Goal: Complete application form: Complete application form

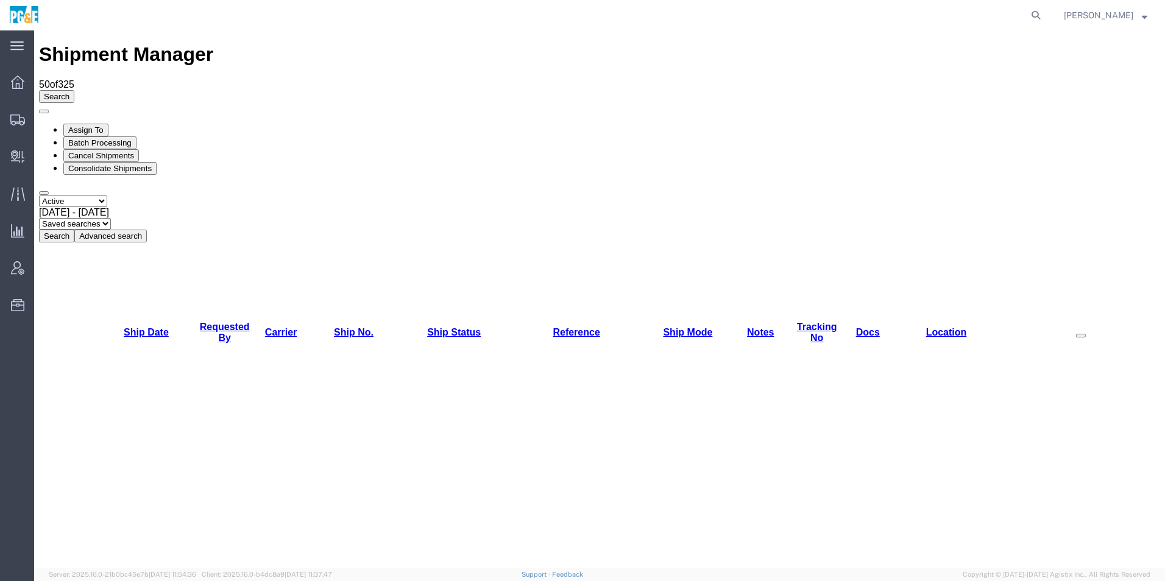
drag, startPoint x: 82, startPoint y: 90, endPoint x: 93, endPoint y: 94, distance: 12.3
click at [82, 196] on select "Select status Active All Shipments Approved Booked Canceled Delivered Denied Ne…" at bounding box center [73, 202] width 68 height 12
select select "ALL"
click at [39, 196] on select "Select status Active All Shipments Approved Booked Canceled Delivered Denied Ne…" at bounding box center [73, 202] width 68 height 12
drag, startPoint x: 212, startPoint y: 83, endPoint x: 277, endPoint y: 99, distance: 67.1
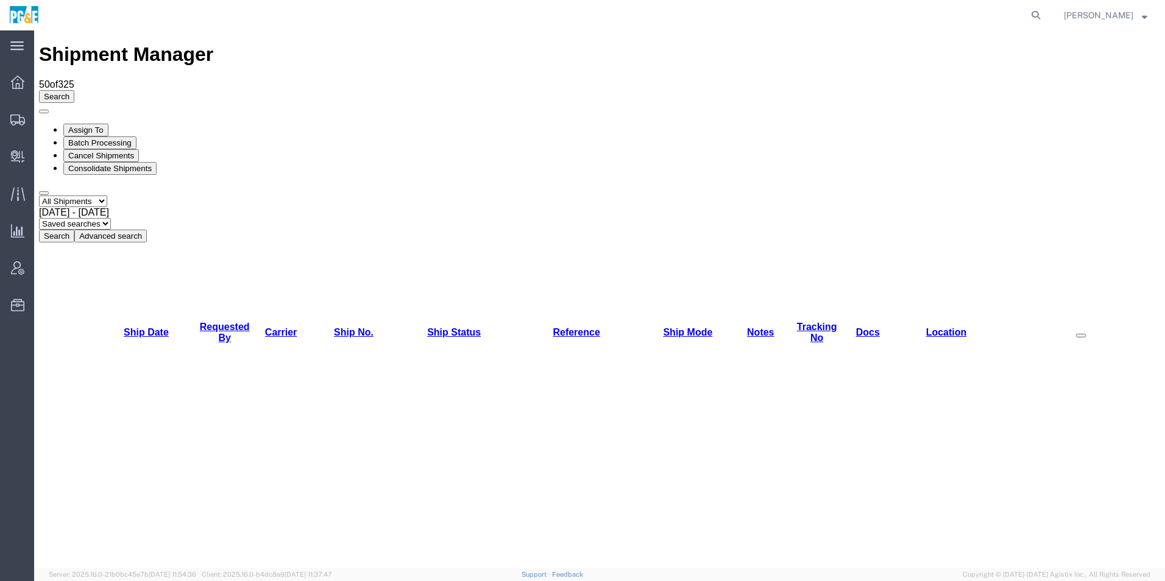
click at [109, 207] on span "Jul 14th 2025 - Aug 14th 2025" at bounding box center [74, 212] width 70 height 10
click at [74, 230] on button "Search" at bounding box center [56, 236] width 35 height 13
click at [230, 322] on link "Requested By" at bounding box center [225, 332] width 50 height 21
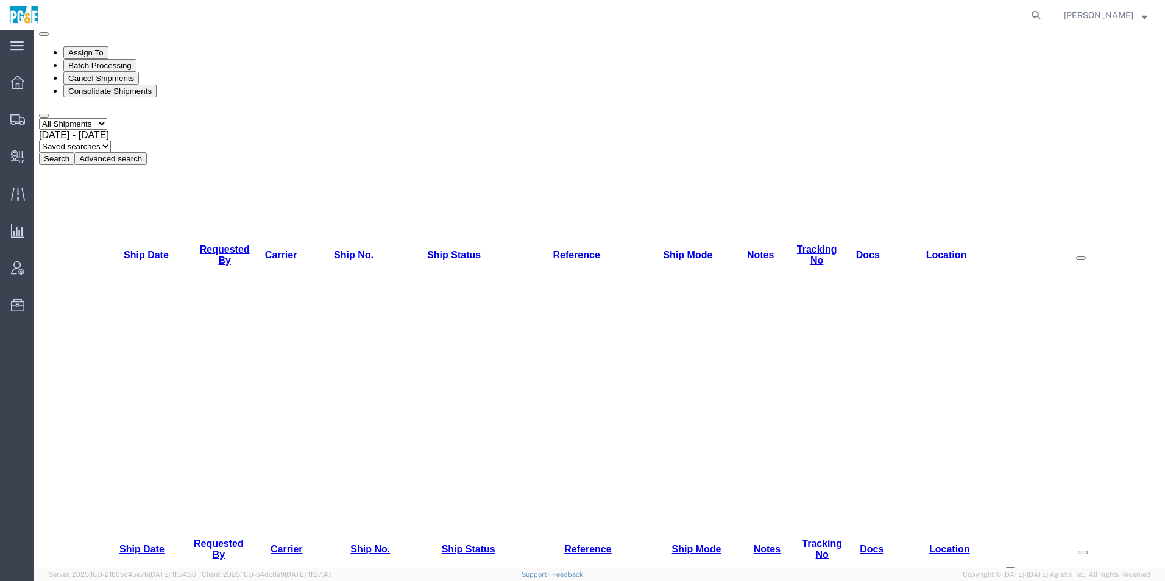
scroll to position [122, 0]
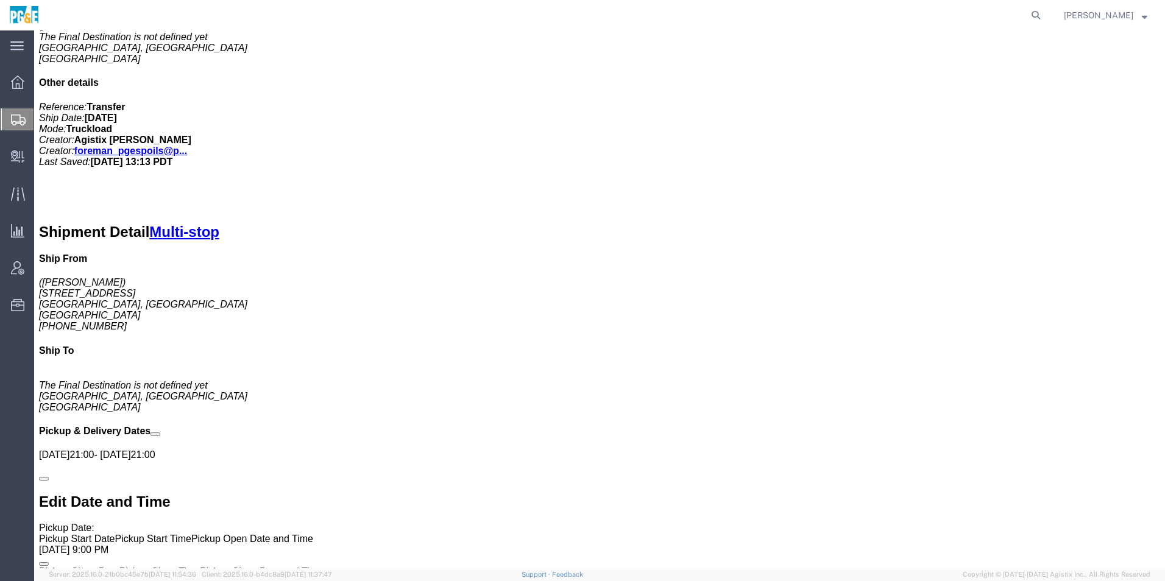
scroll to position [609, 0]
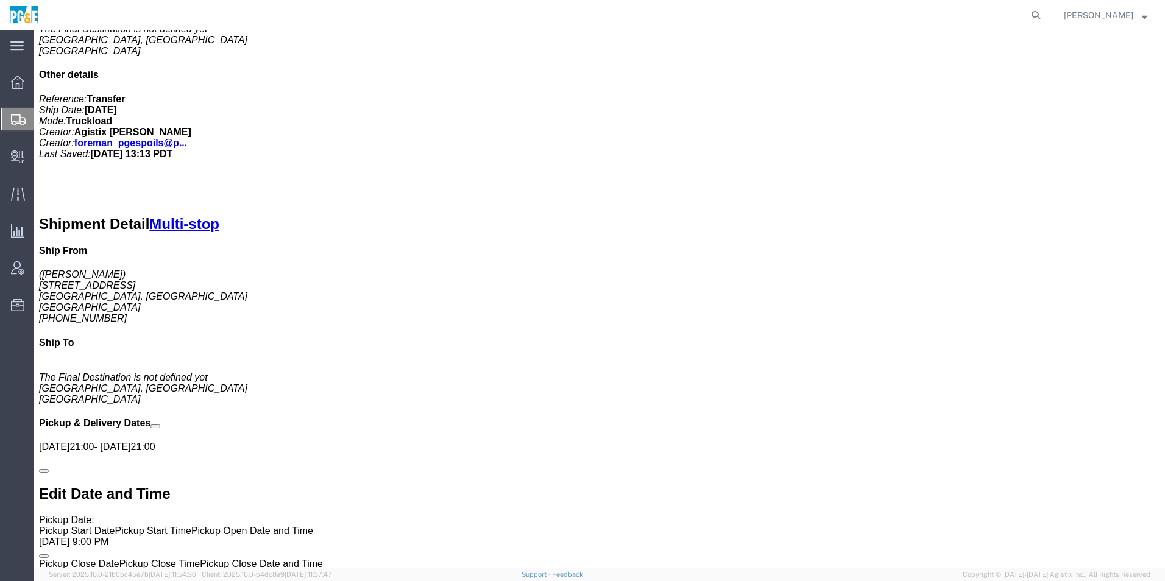
click div "+ Add Stop"
click link "+ Add Stop"
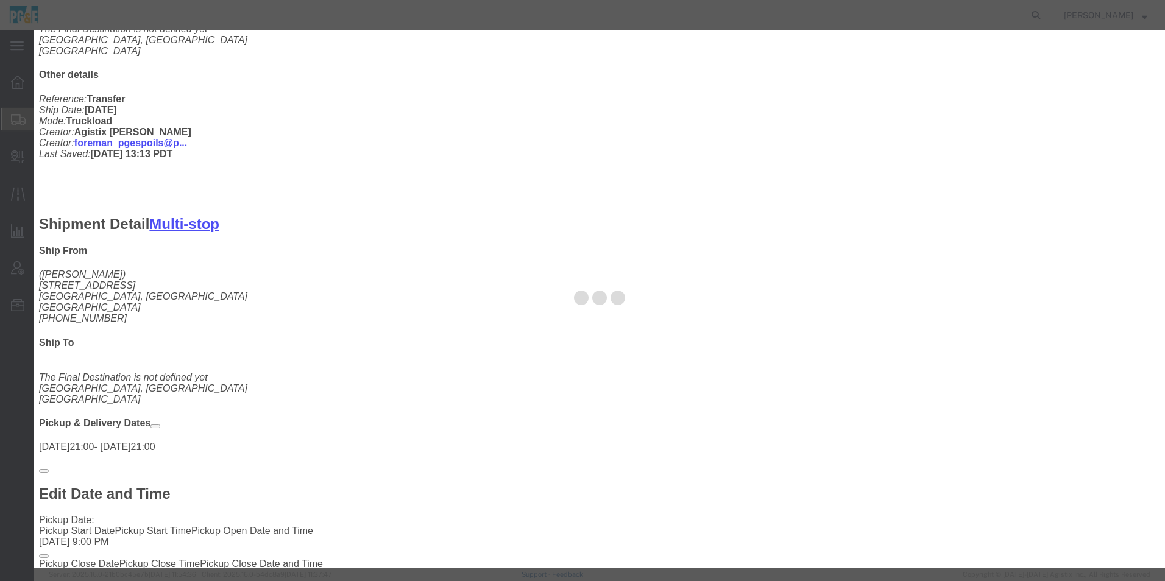
select select
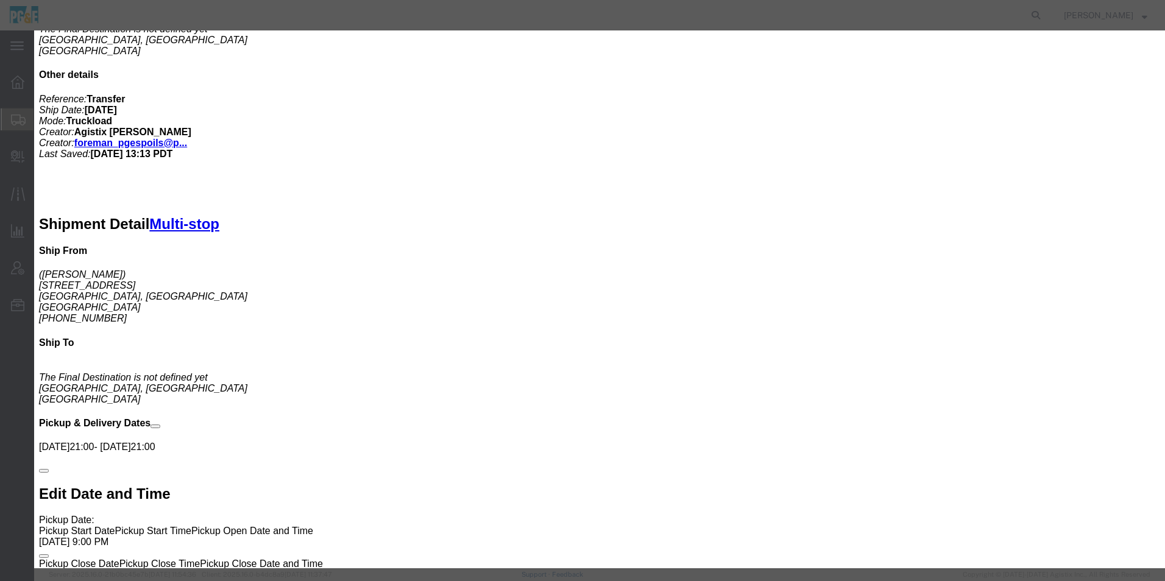
type input "sunol"
select select "41178"
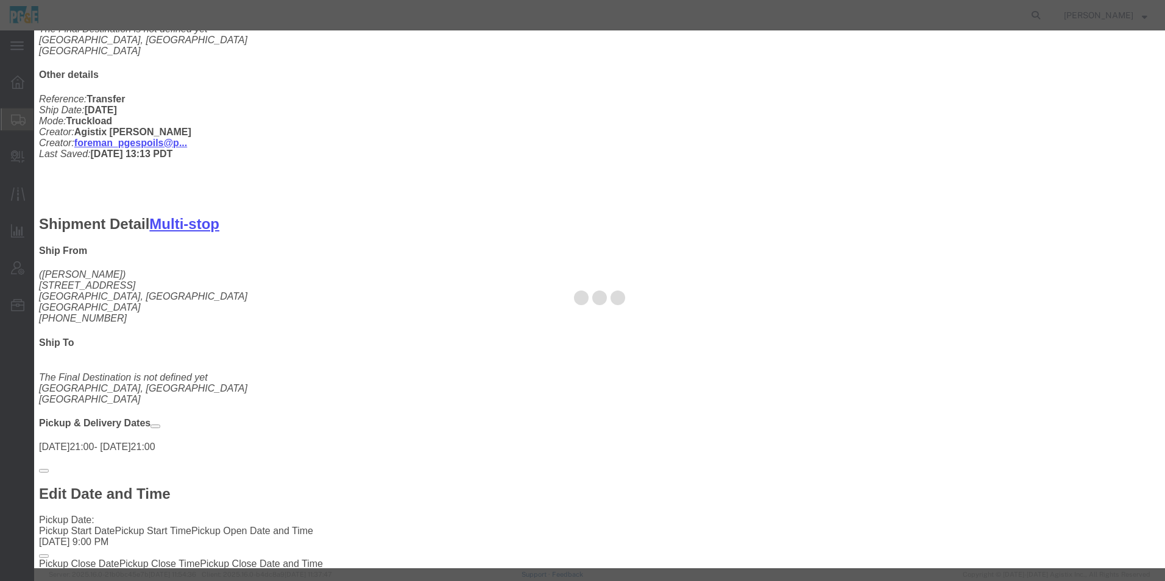
type input "De Silva Gates"
type input "6527 Calaveras Rd"
type input "Sunol"
type input "94586"
type input "925-862-1909"
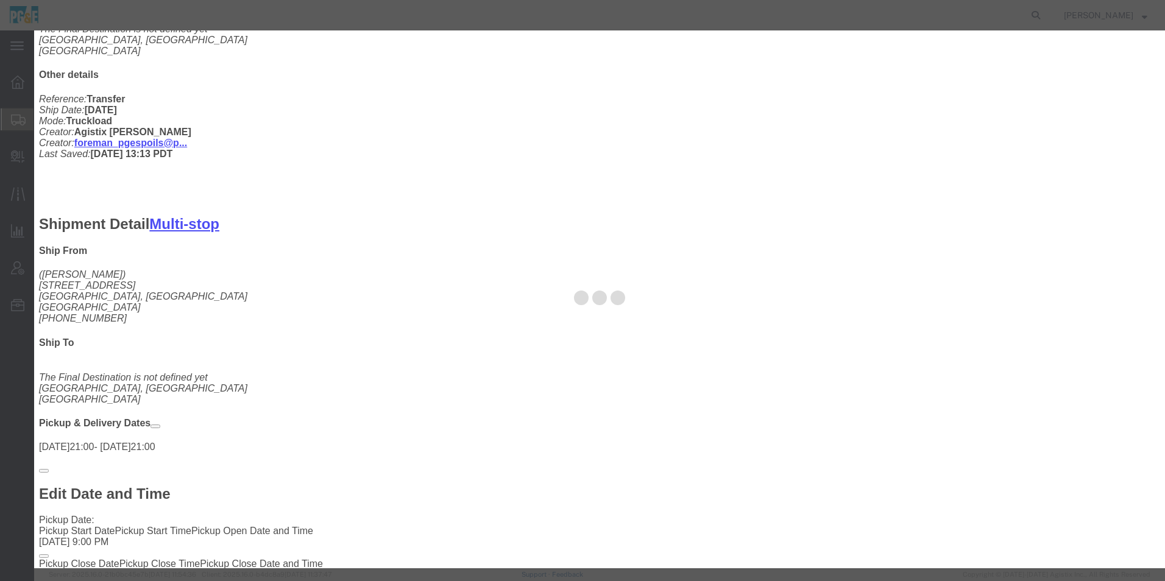
select select "QRRY"
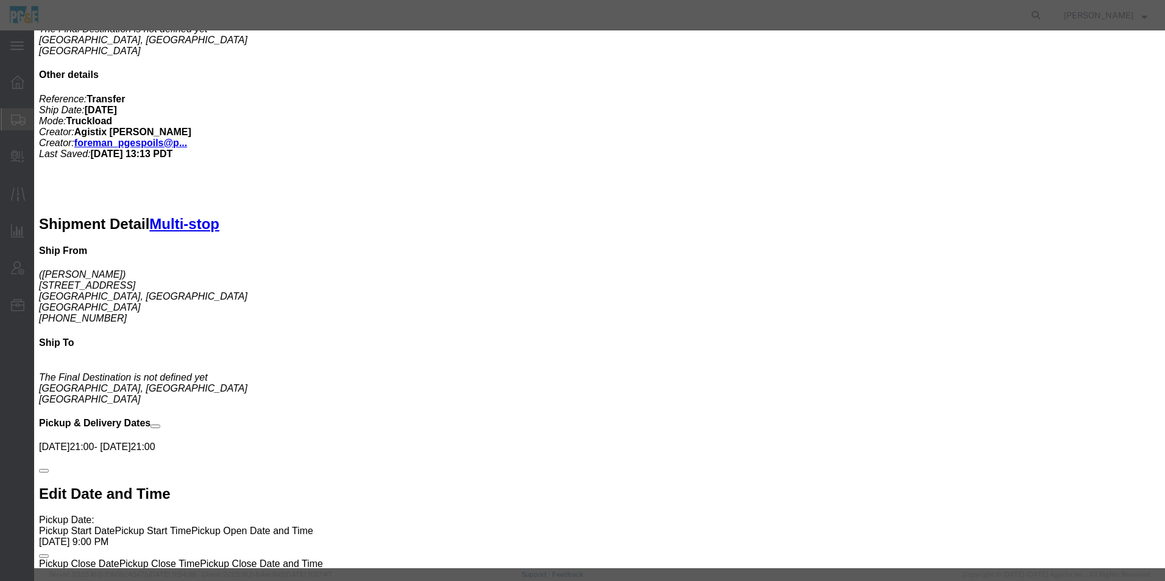
select select "CA"
click button "Save"
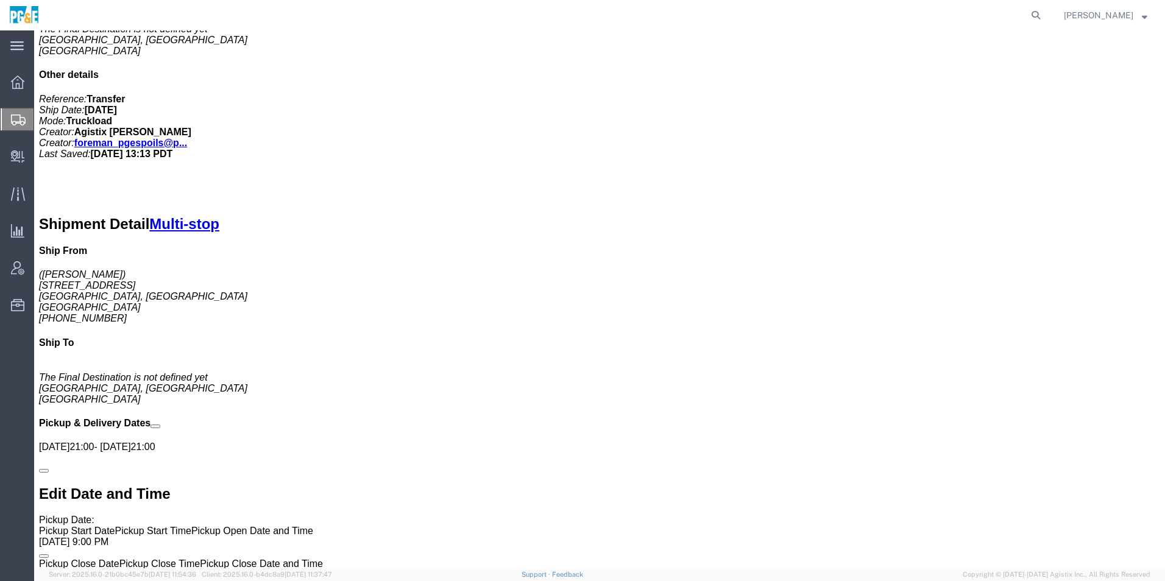
scroll to position [670, 0]
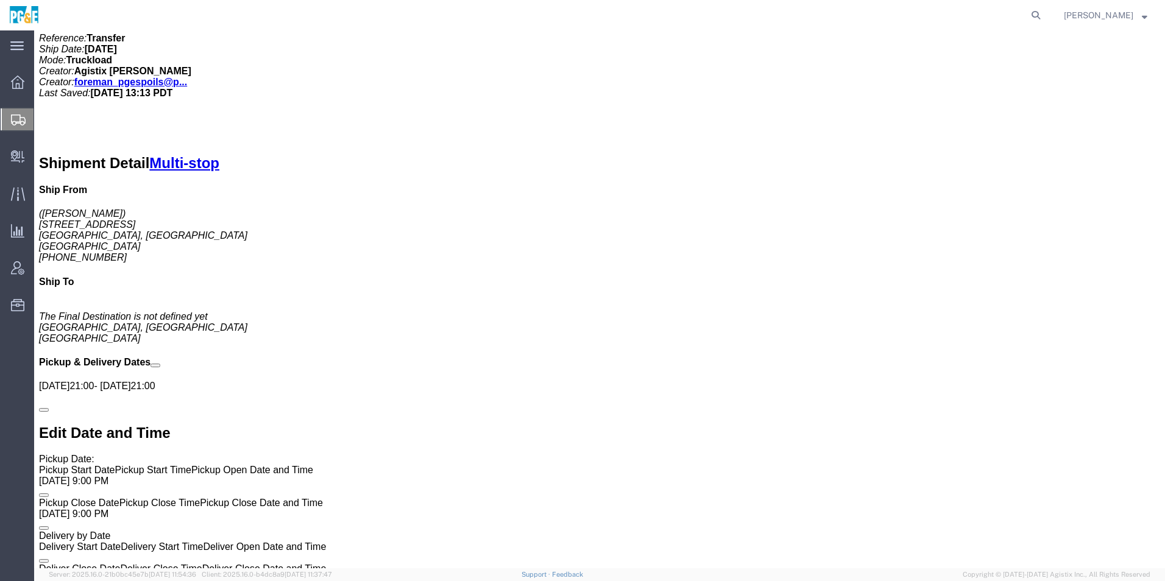
click link "Move to top"
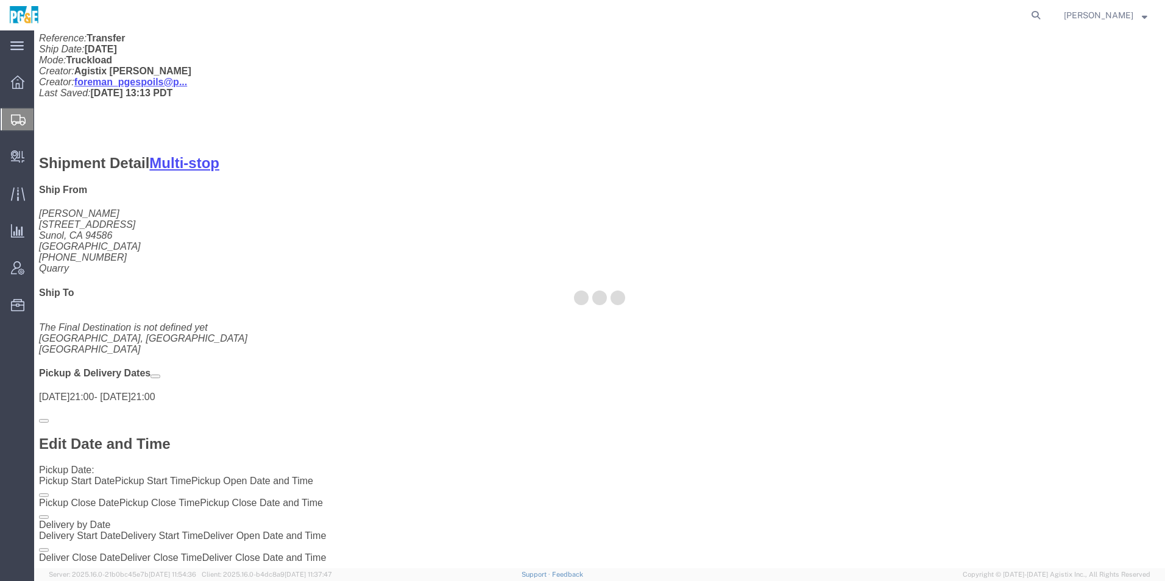
scroll to position [707, 0]
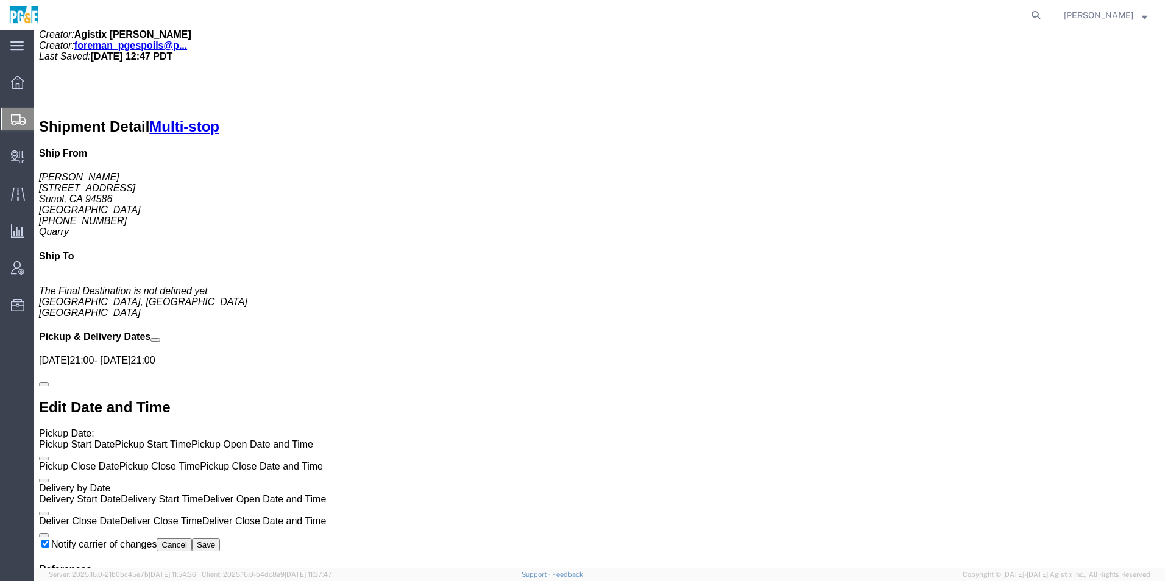
click link "Move to bottom"
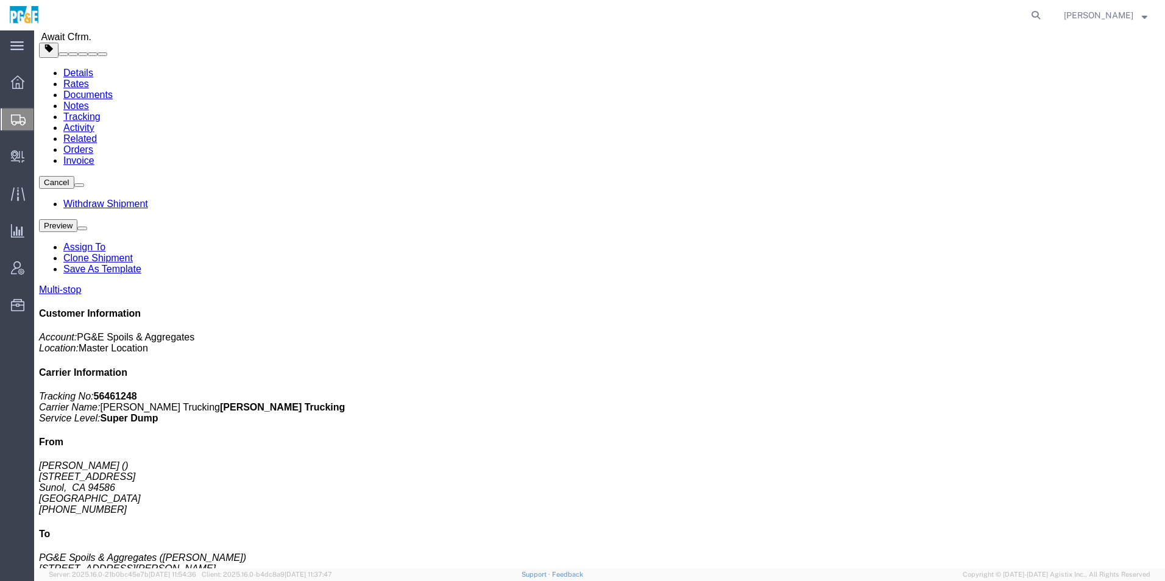
scroll to position [0, 0]
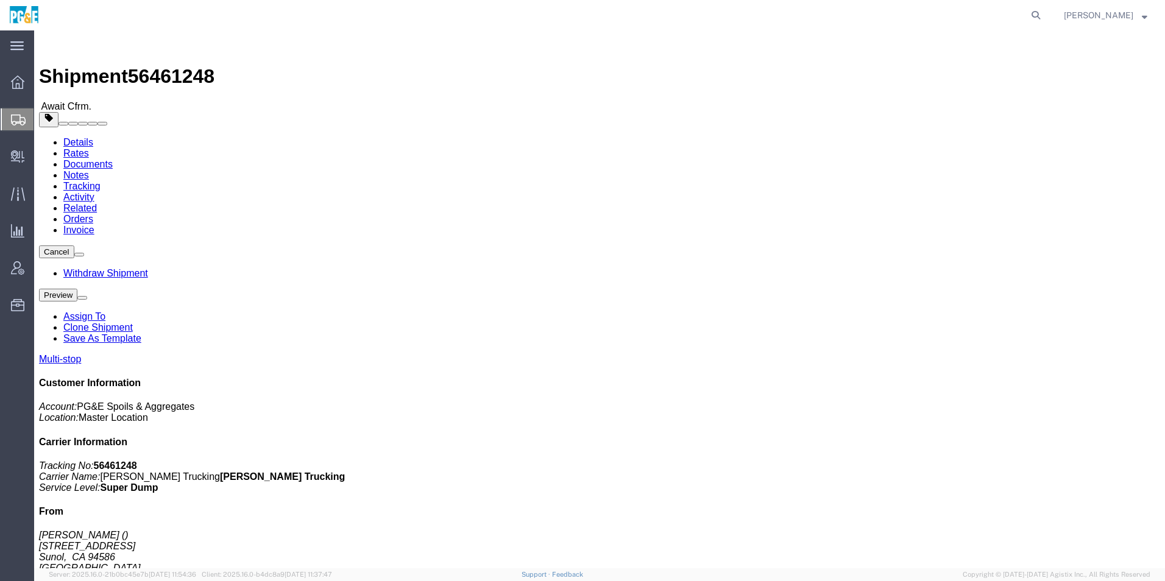
click span "button"
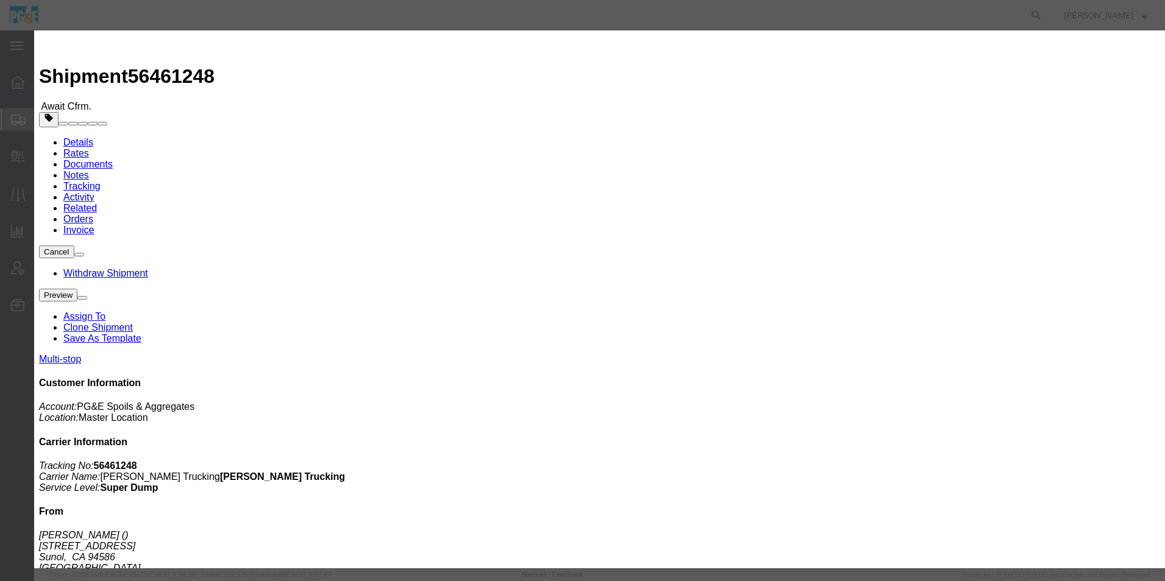
click button "Save"
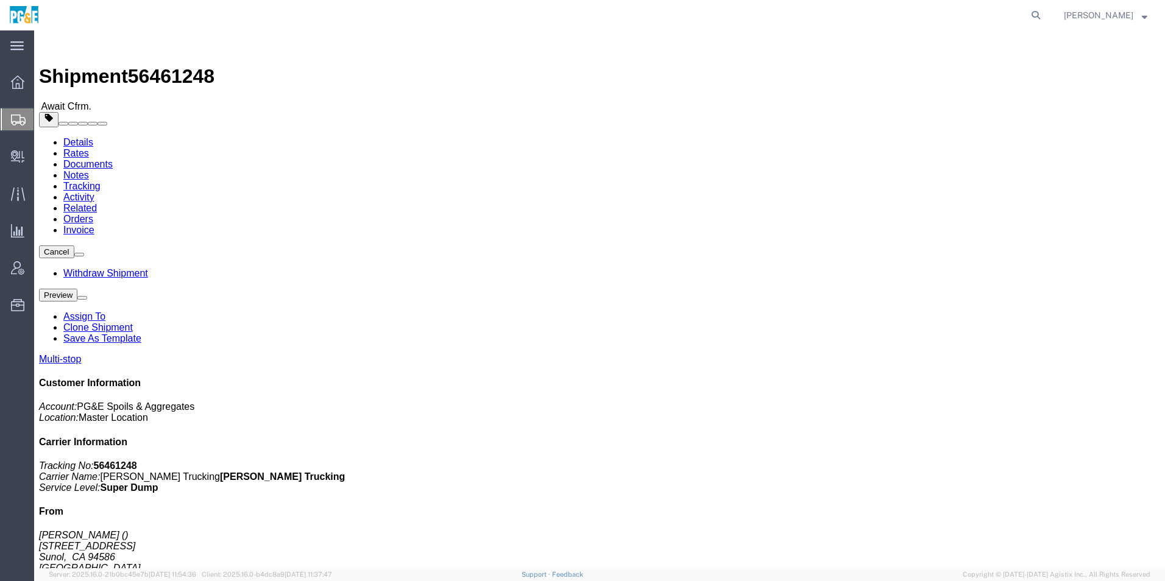
click button "Close"
click span "button"
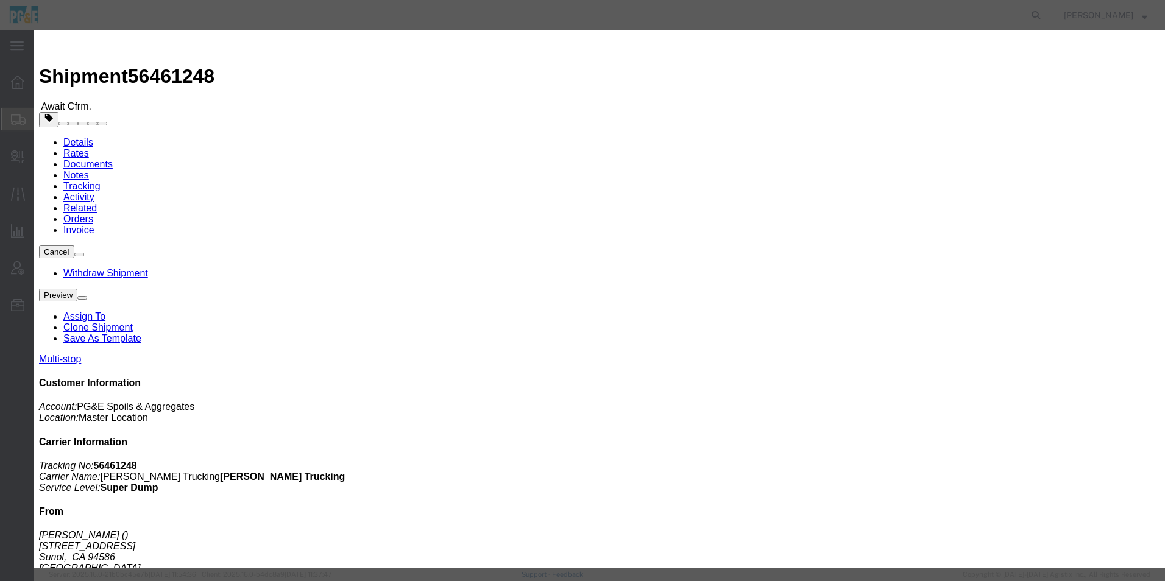
click div "Aug 14 2025 9:00 PM"
click input "2:00 PM"
type input "2:30 PM"
click button "Apply"
click button "Save"
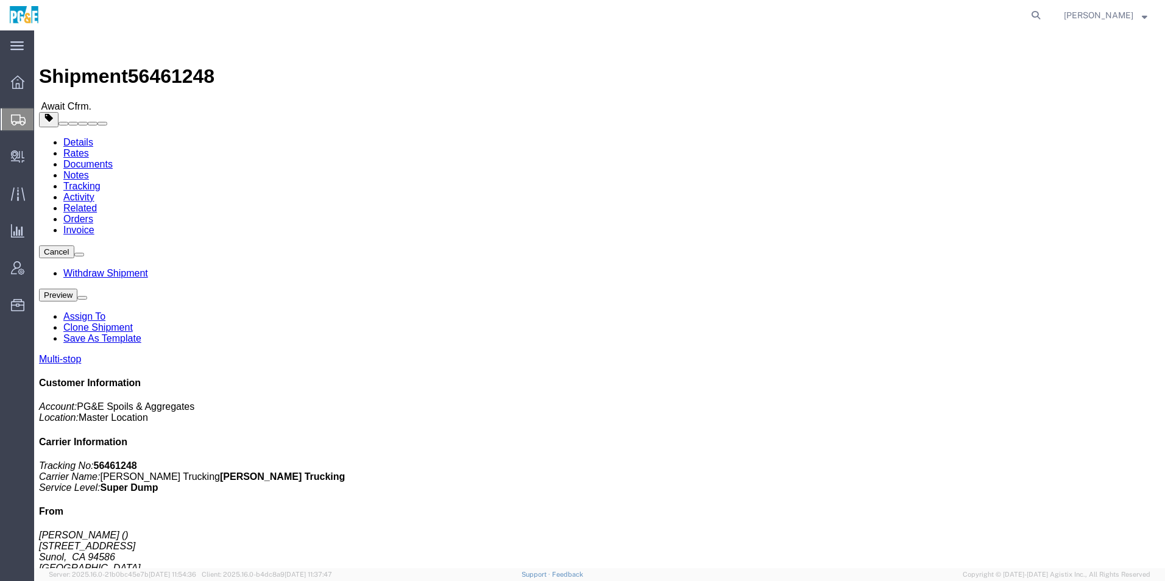
click button "Close"
click at [22, 83] on icon at bounding box center [17, 82] width 13 height 13
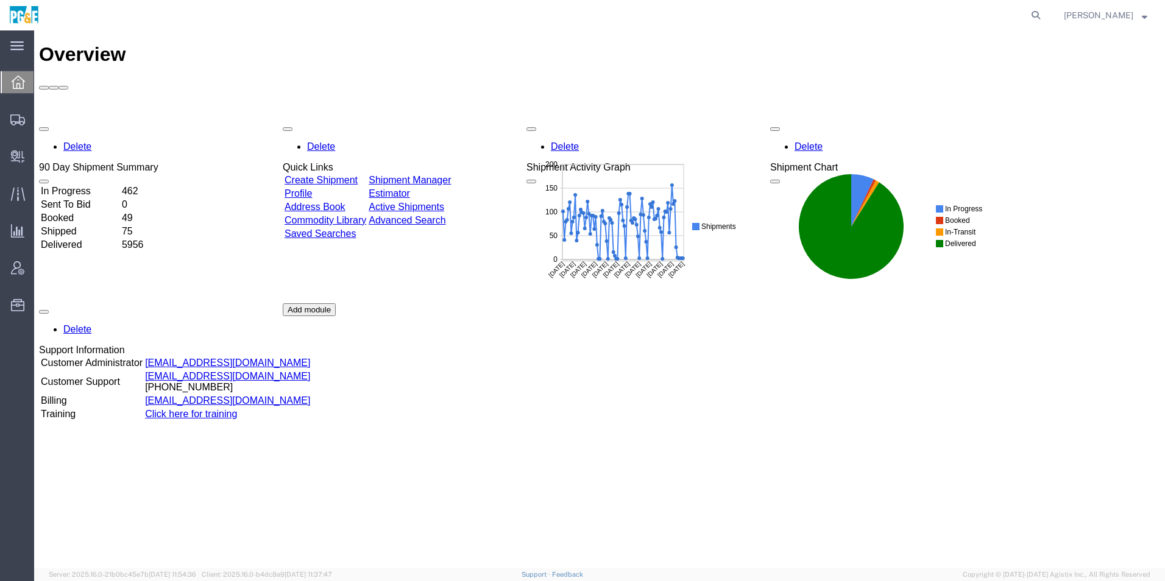
click at [451, 175] on link "Shipment Manager" at bounding box center [410, 180] width 82 height 10
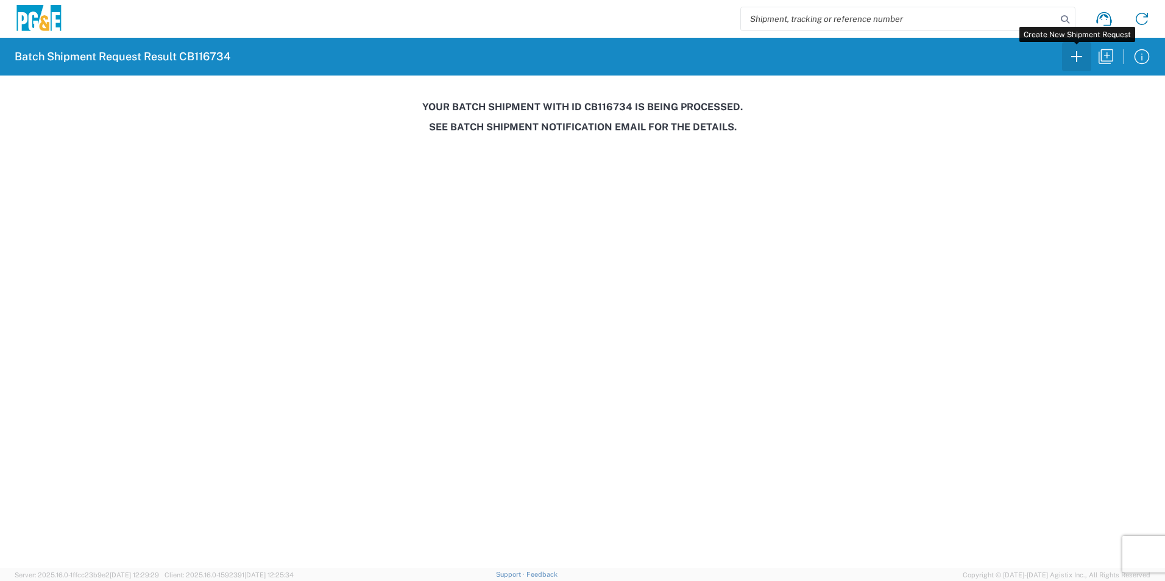
click at [1071, 59] on icon "button" at bounding box center [1077, 57] width 20 height 20
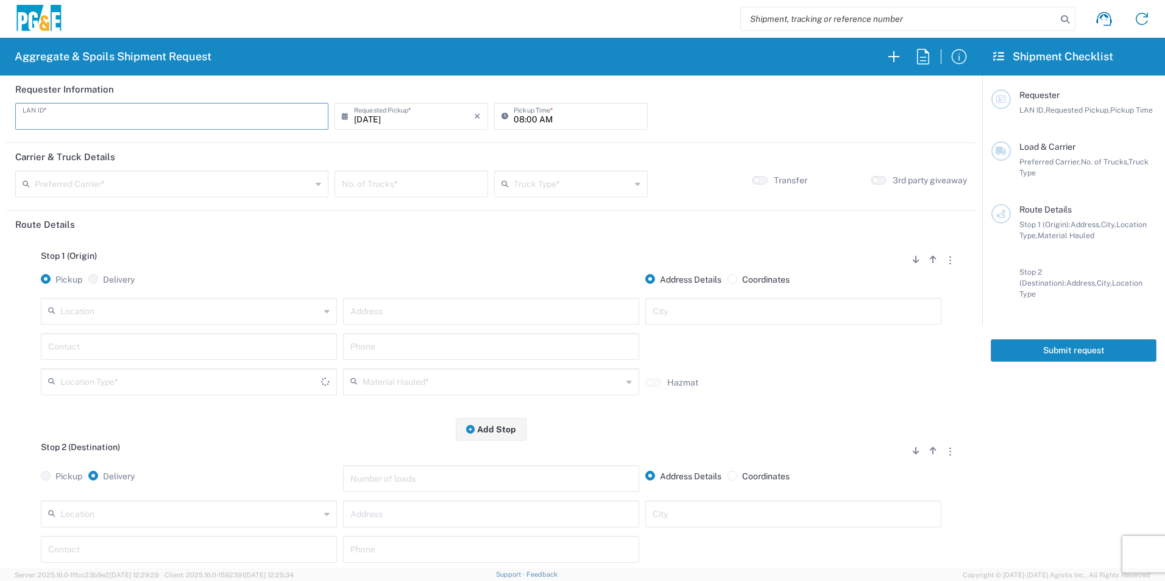
click at [238, 121] on input "text" at bounding box center [172, 115] width 299 height 21
type input "MTDK"
click at [517, 119] on input "08:00 AM" at bounding box center [577, 115] width 127 height 21
type input "05:00 AM"
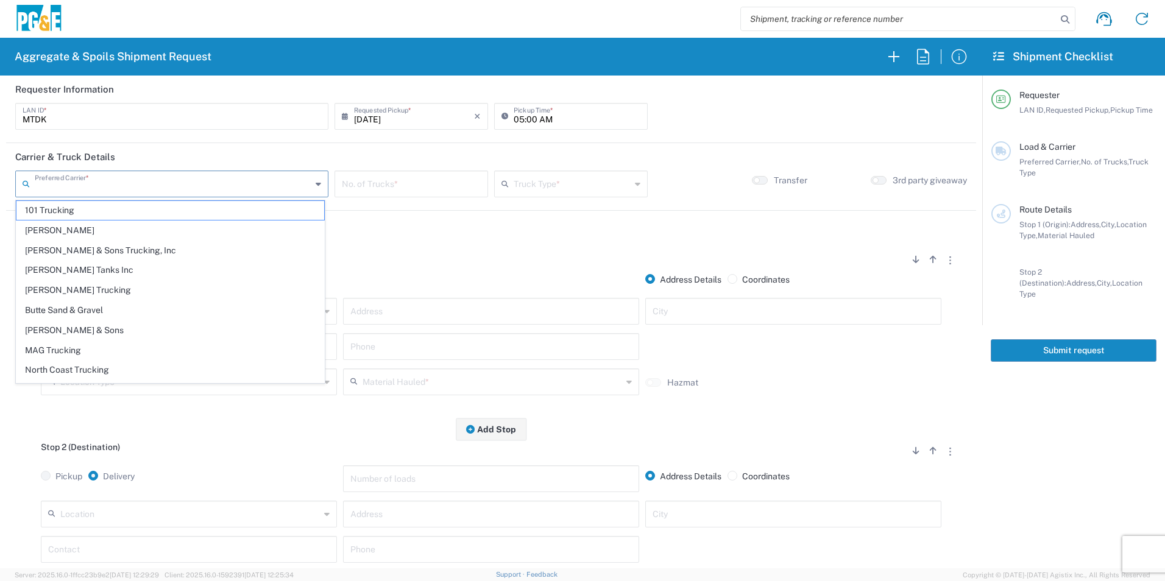
click at [160, 180] on input "text" at bounding box center [173, 182] width 277 height 21
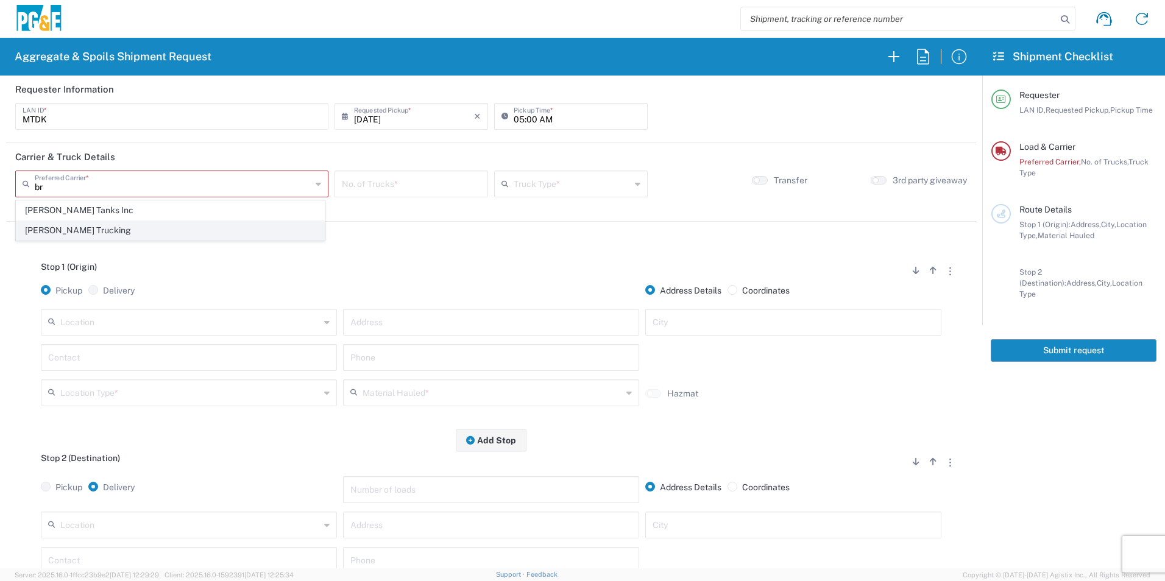
click at [89, 231] on span "[PERSON_NAME] Trucking" at bounding box center [170, 230] width 308 height 19
type input "[PERSON_NAME] Trucking"
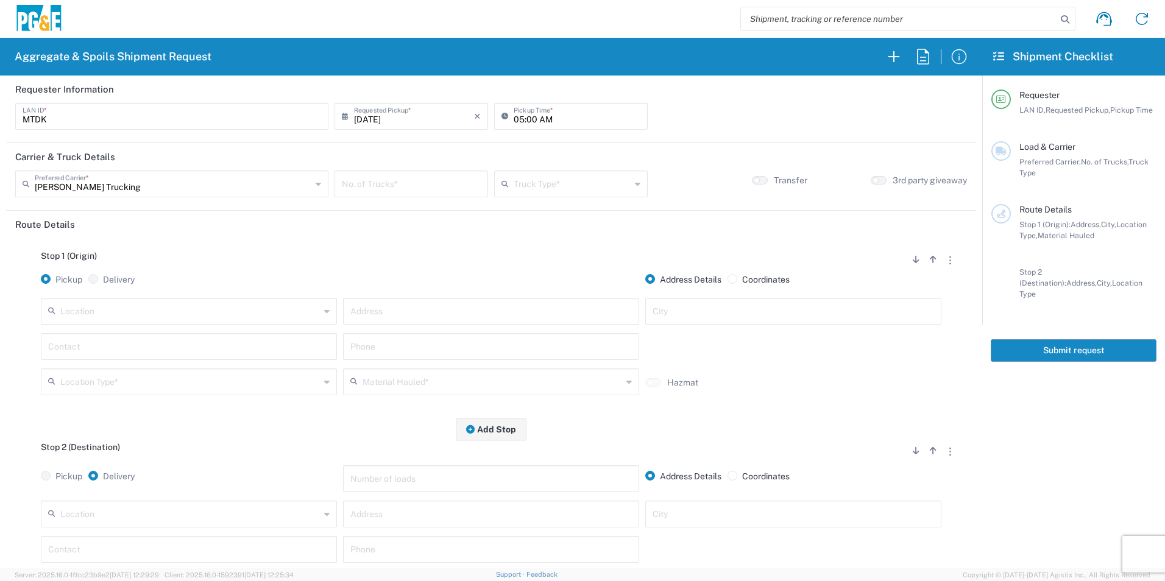
click at [403, 181] on input "number" at bounding box center [411, 182] width 139 height 21
type input "5"
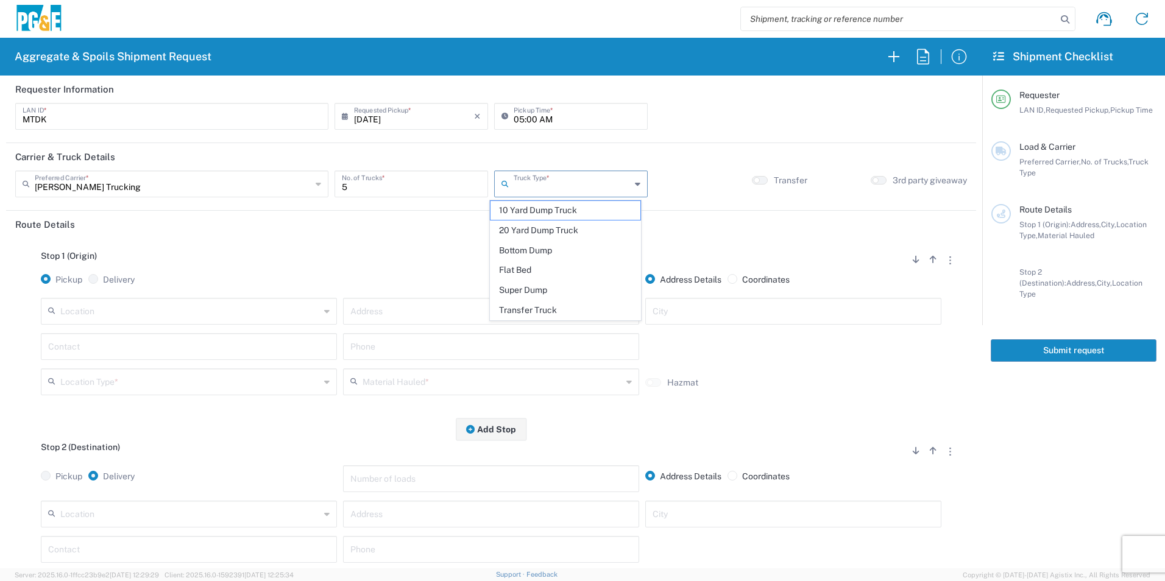
click at [519, 183] on input "text" at bounding box center [572, 182] width 117 height 21
click at [519, 227] on span "20 Yard Dump Truck" at bounding box center [565, 230] width 149 height 19
type input "20 Yard Dump Truck"
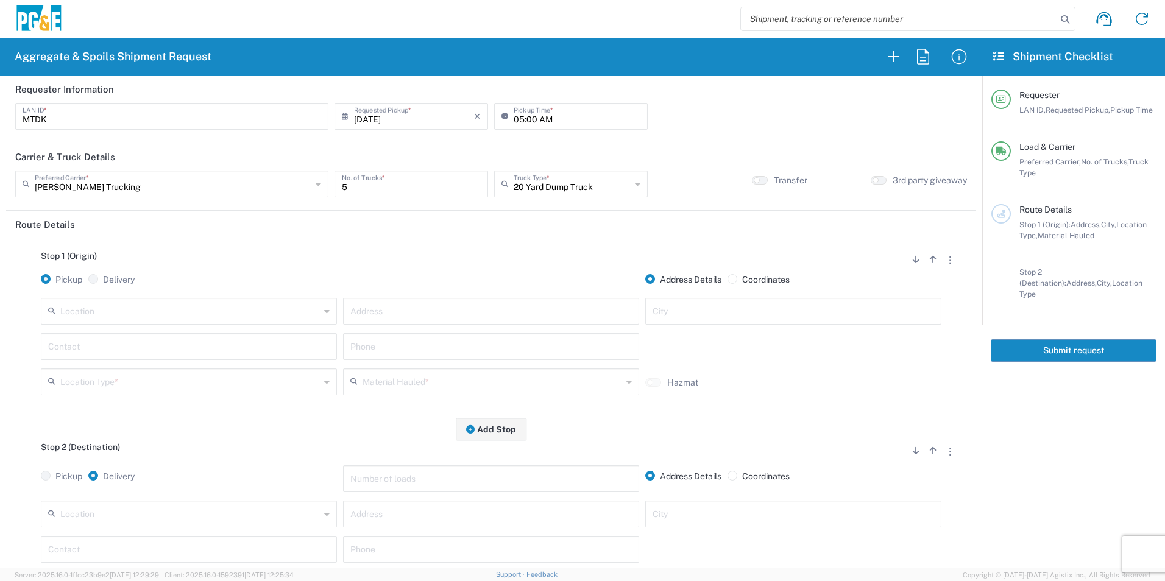
click at [126, 307] on input "text" at bounding box center [190, 310] width 260 height 21
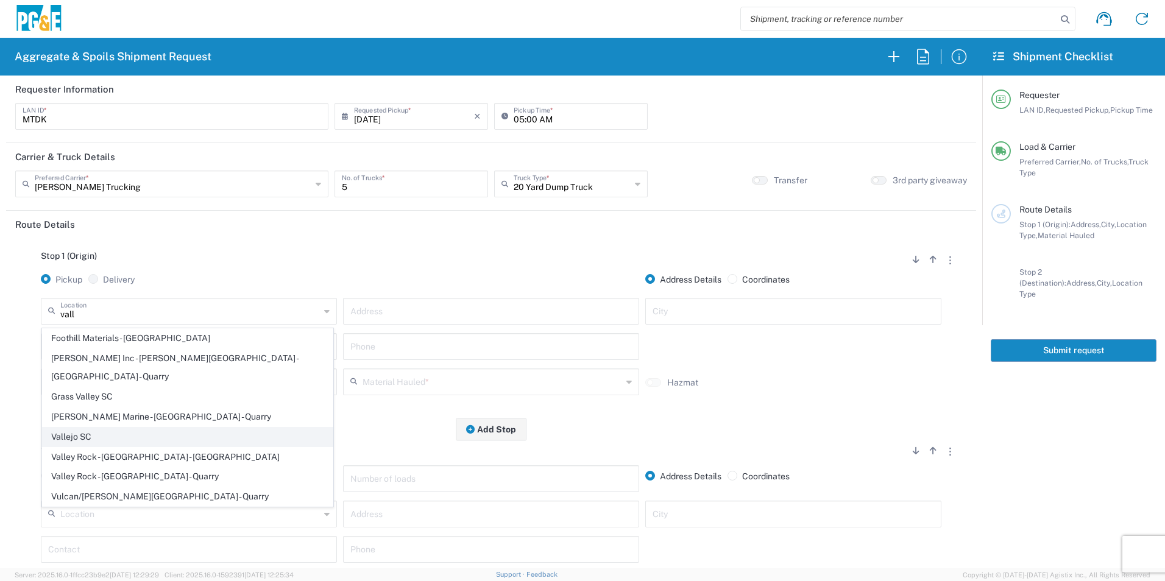
click at [94, 428] on span "Vallejo SC" at bounding box center [188, 437] width 290 height 19
type input "Vallejo SC"
type input "[STREET_ADDRESS][PERSON_NAME]"
type input "Vallejo"
type input "Business No Loading Dock"
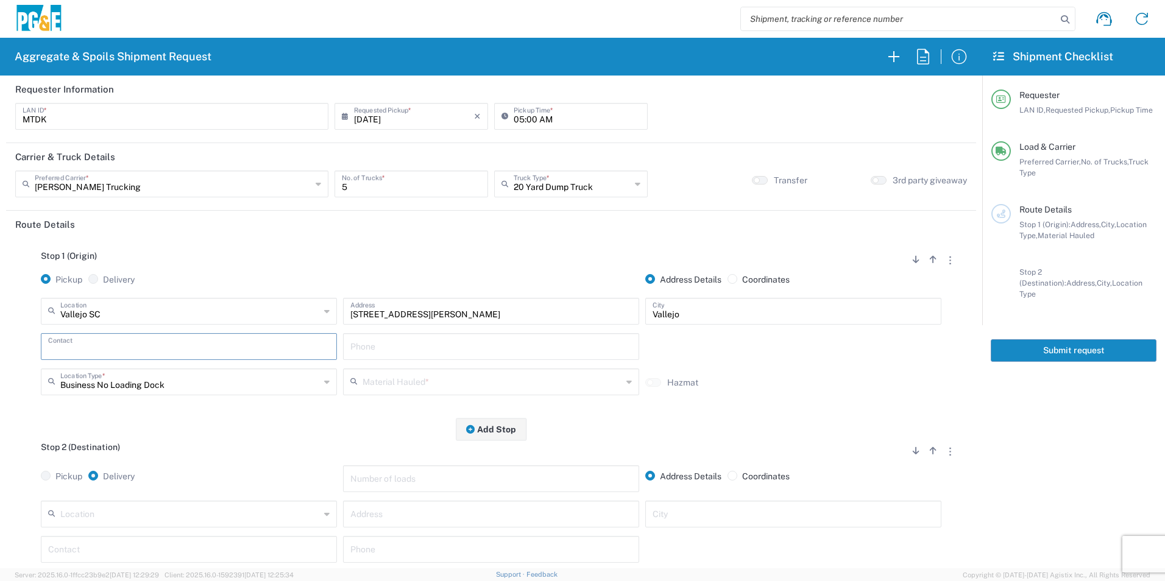
click at [126, 351] on input "text" at bounding box center [189, 345] width 282 height 21
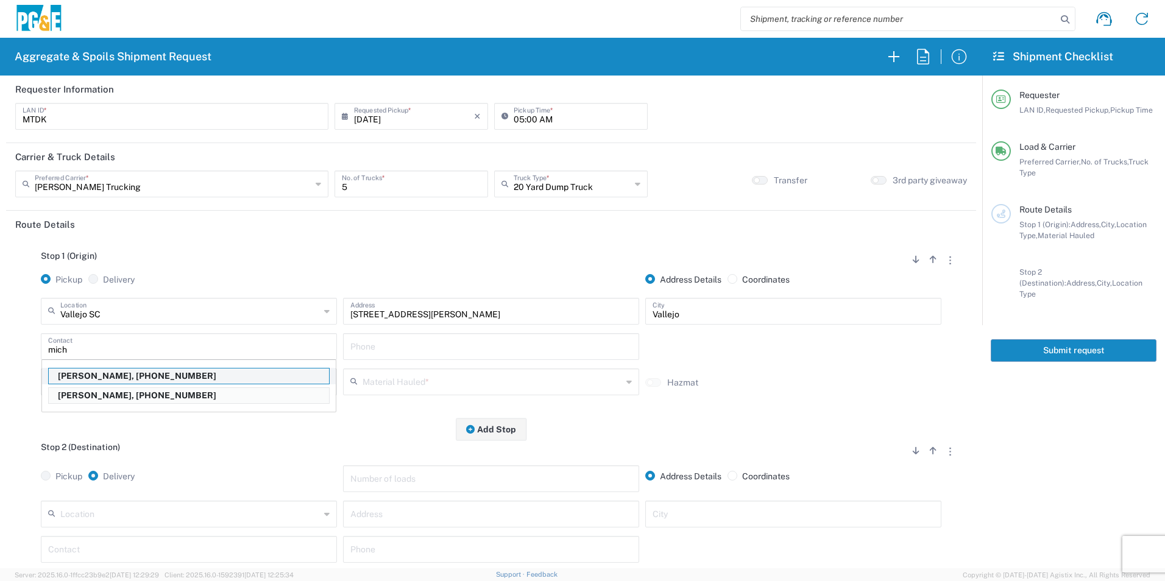
click at [107, 377] on p "[PERSON_NAME], [PHONE_NUMBER]" at bounding box center [189, 376] width 280 height 15
type input "[PERSON_NAME]"
type input "[PHONE_NUMBER]"
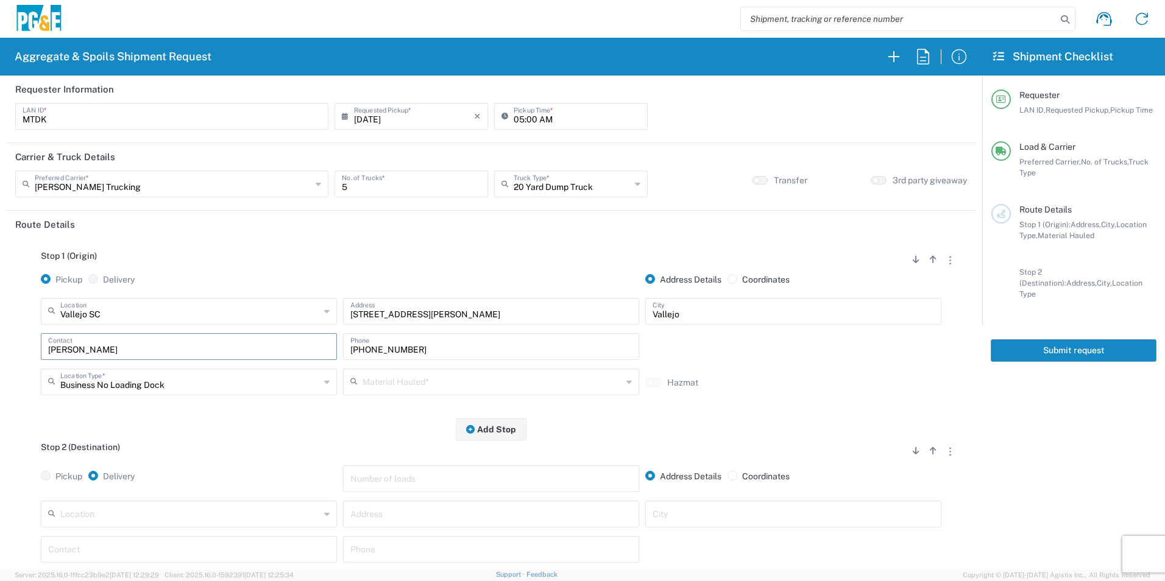
click at [372, 381] on input "text" at bounding box center [493, 381] width 260 height 21
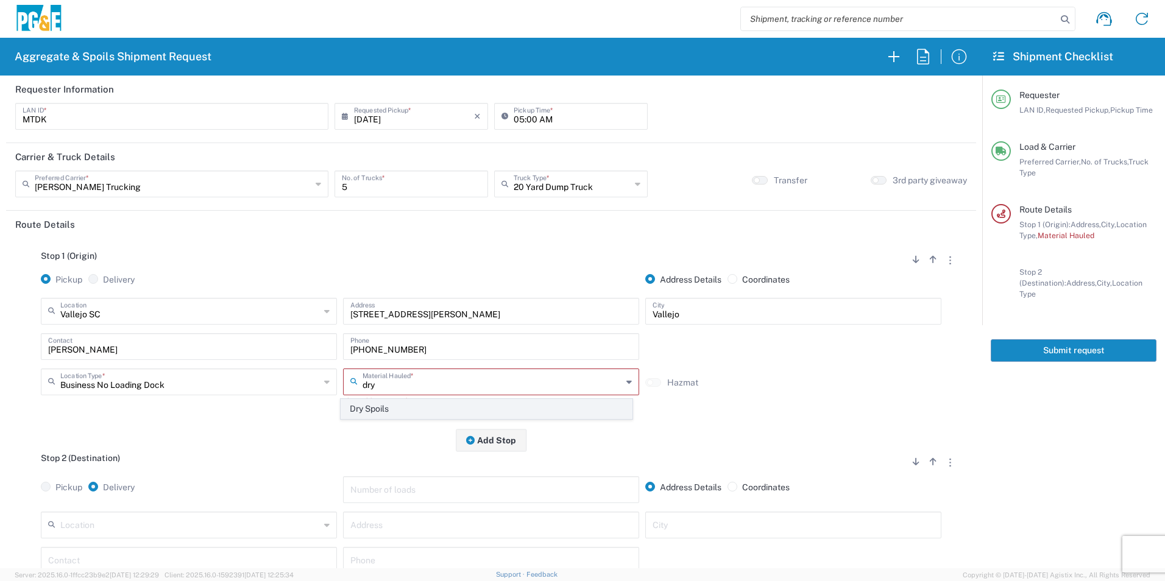
click at [370, 403] on span "Dry Spoils" at bounding box center [486, 409] width 290 height 19
type input "Dry Spoils"
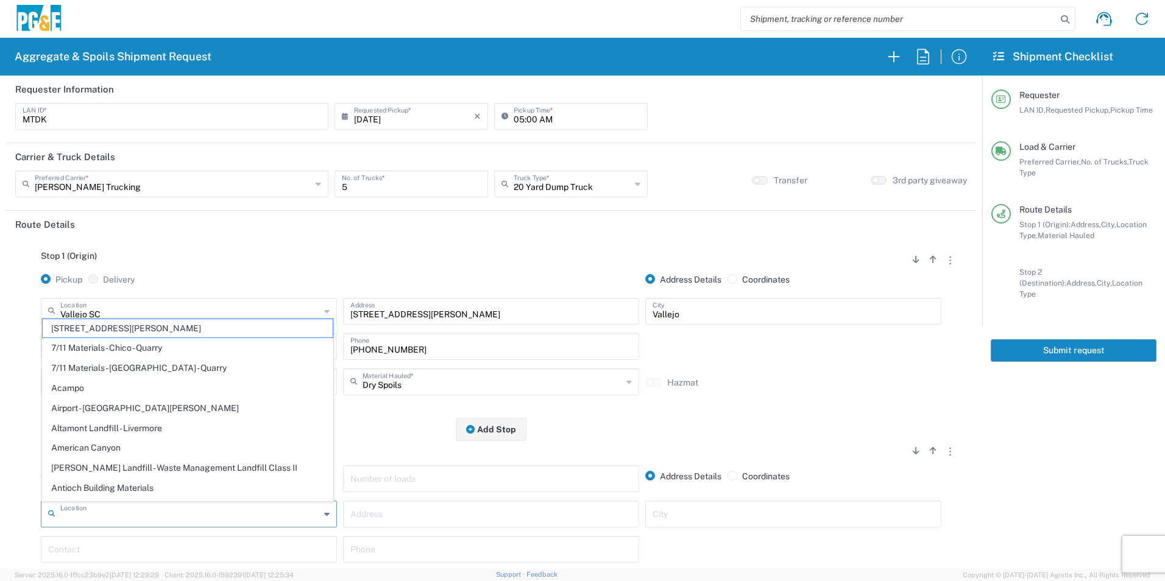
click at [171, 514] on input "text" at bounding box center [190, 513] width 260 height 21
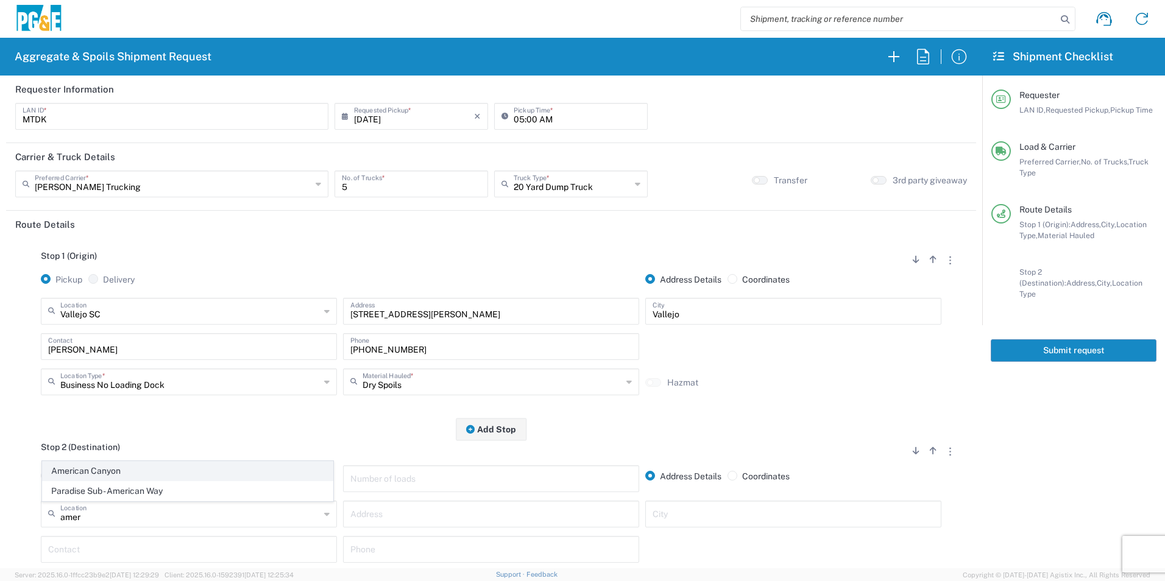
click at [153, 467] on span "American Canyon" at bounding box center [188, 471] width 290 height 19
type input "American Canyon"
type input "500 [PERSON_NAME] Dr"
type input "American Canyon"
type input "Business No Loading Dock"
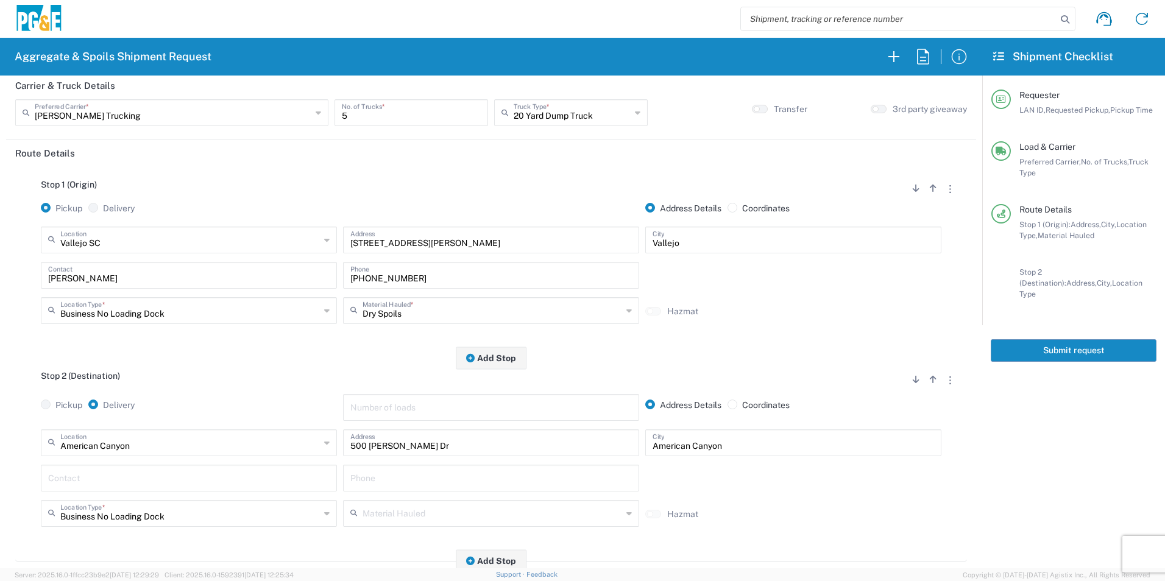
scroll to position [183, 0]
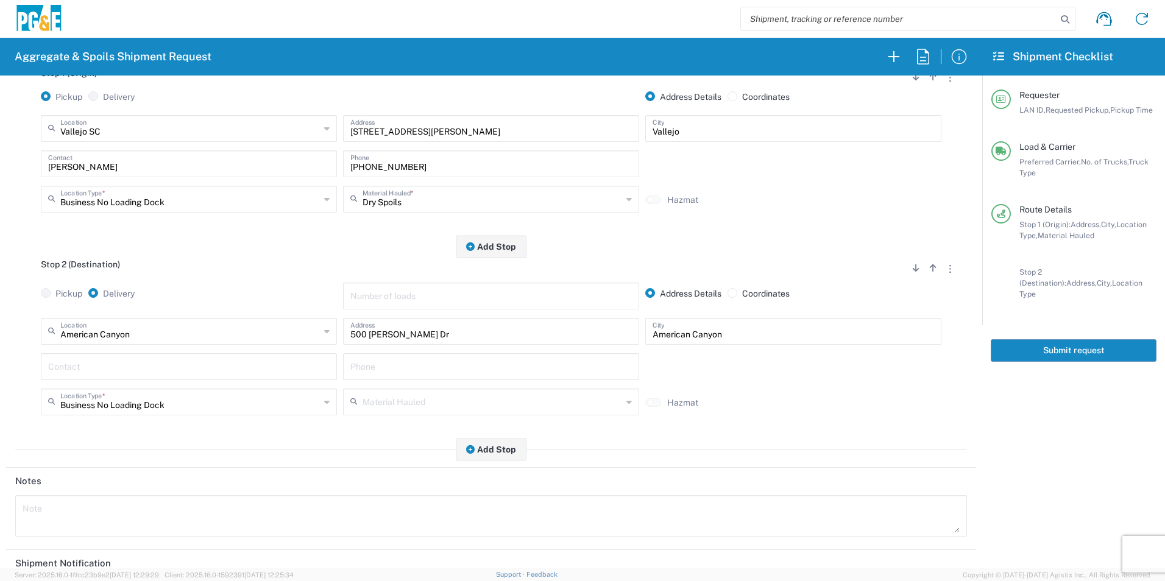
click at [118, 363] on input "text" at bounding box center [189, 365] width 282 height 21
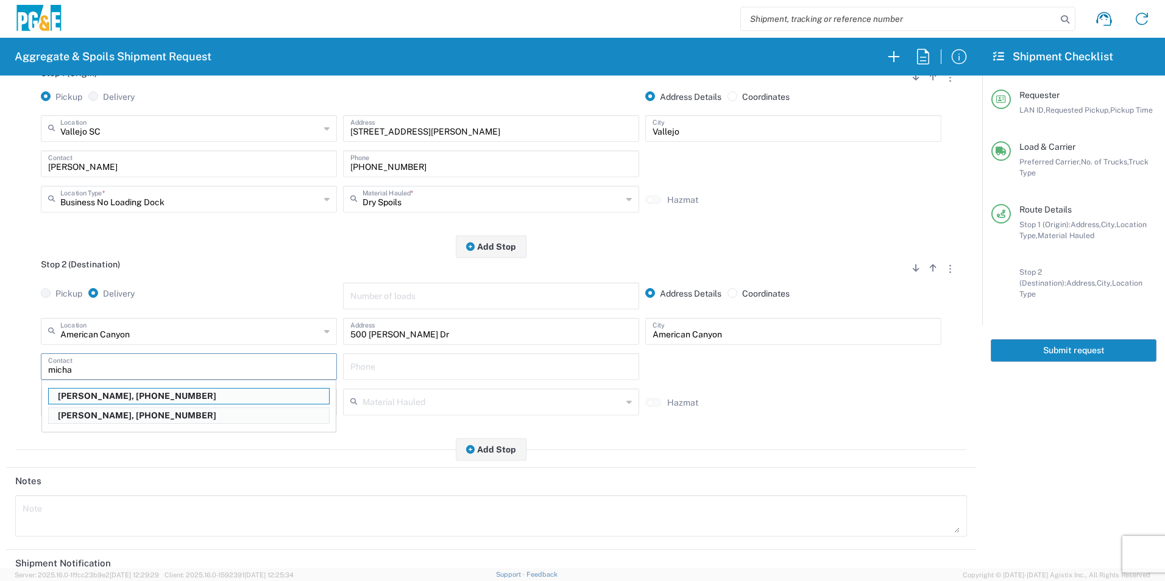
drag, startPoint x: 94, startPoint y: 397, endPoint x: 314, endPoint y: 411, distance: 220.4
click at [94, 397] on p "[PERSON_NAME], [PHONE_NUMBER]" at bounding box center [189, 396] width 280 height 15
type input "[PERSON_NAME]"
type input "[PHONE_NUMBER]"
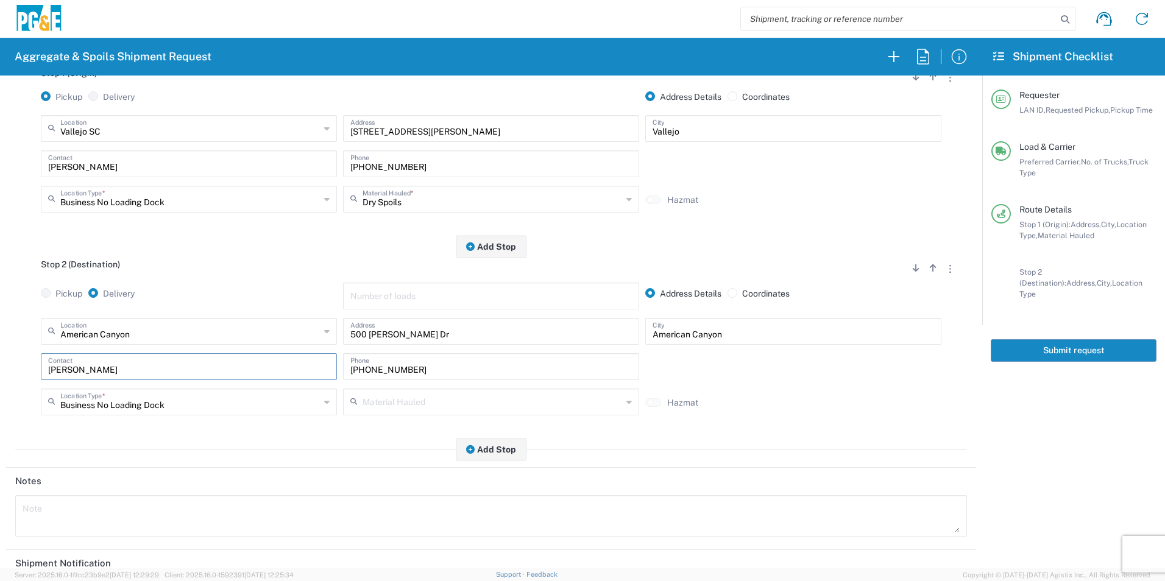
click at [431, 403] on input "text" at bounding box center [493, 401] width 260 height 21
click at [375, 378] on span "Dry Spoils" at bounding box center [486, 379] width 290 height 19
type input "Dry Spoils"
click at [490, 451] on button "Add Stop" at bounding box center [491, 449] width 71 height 23
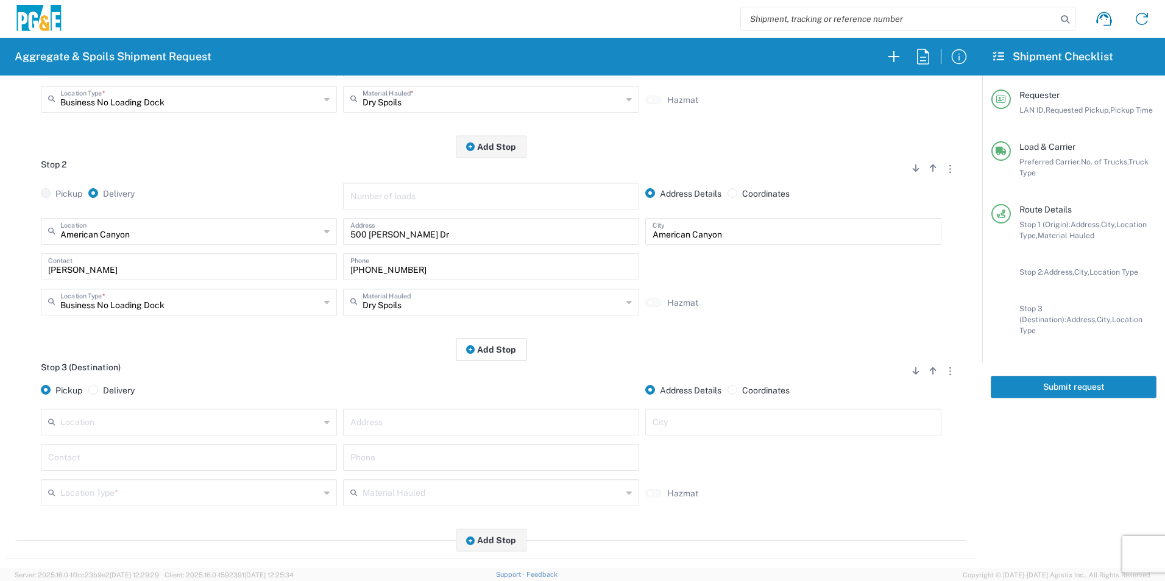
scroll to position [305, 0]
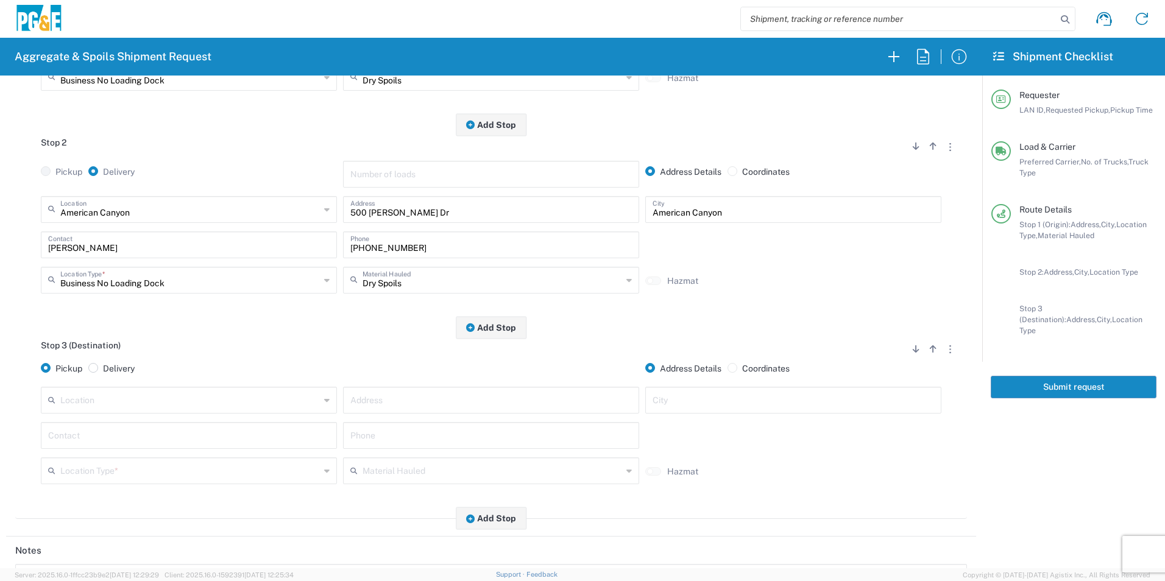
click at [93, 367] on span at bounding box center [93, 368] width 10 height 10
click at [103, 367] on input "Delivery" at bounding box center [107, 367] width 8 height 8
radio input "true"
radio input "false"
click at [116, 417] on input "text" at bounding box center [190, 410] width 260 height 21
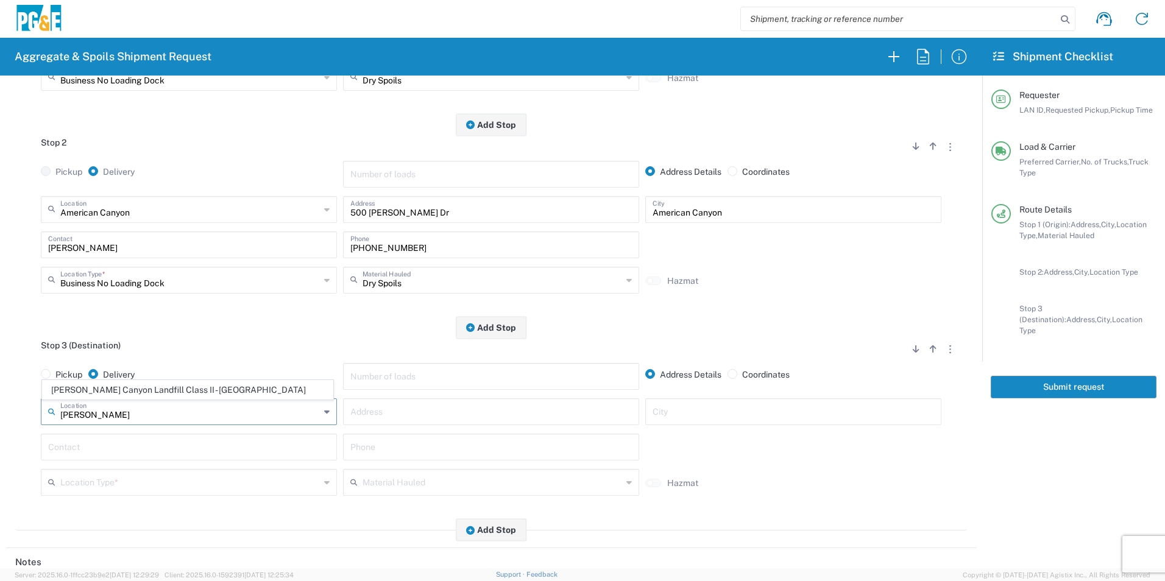
click at [126, 388] on span "[PERSON_NAME] Canyon Landfill Class II - [GEOGRAPHIC_DATA]" at bounding box center [188, 390] width 290 height 19
type input "[PERSON_NAME] Canyon Landfill Class II - [GEOGRAPHIC_DATA]"
type input "[STREET_ADDRESS][PERSON_NAME]"
type input "[GEOGRAPHIC_DATA]"
type input "Landfill"
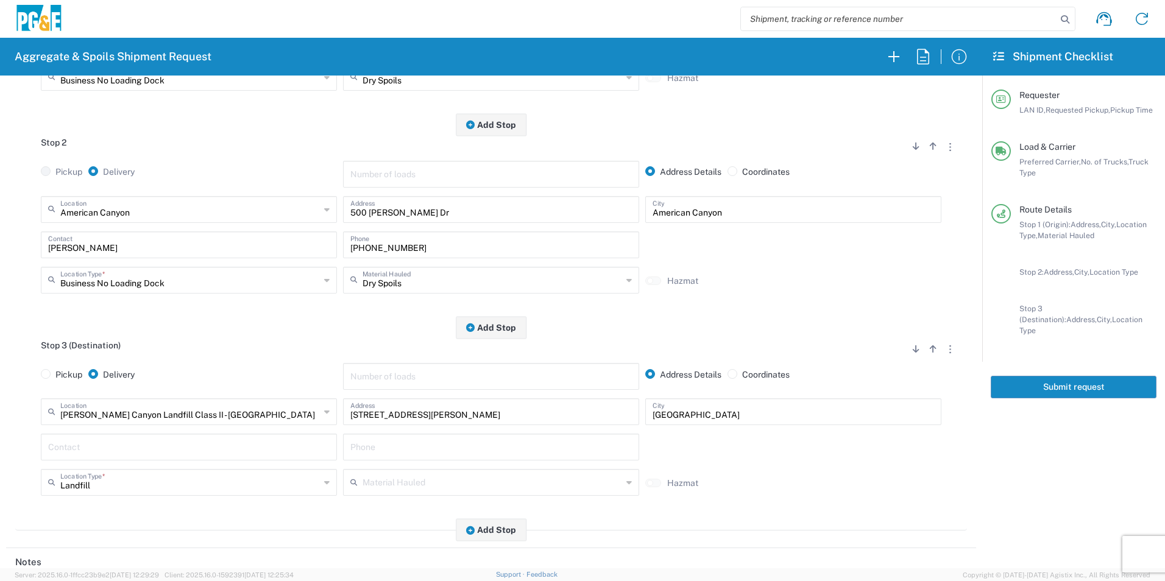
click at [98, 447] on input "text" at bounding box center [189, 446] width 282 height 21
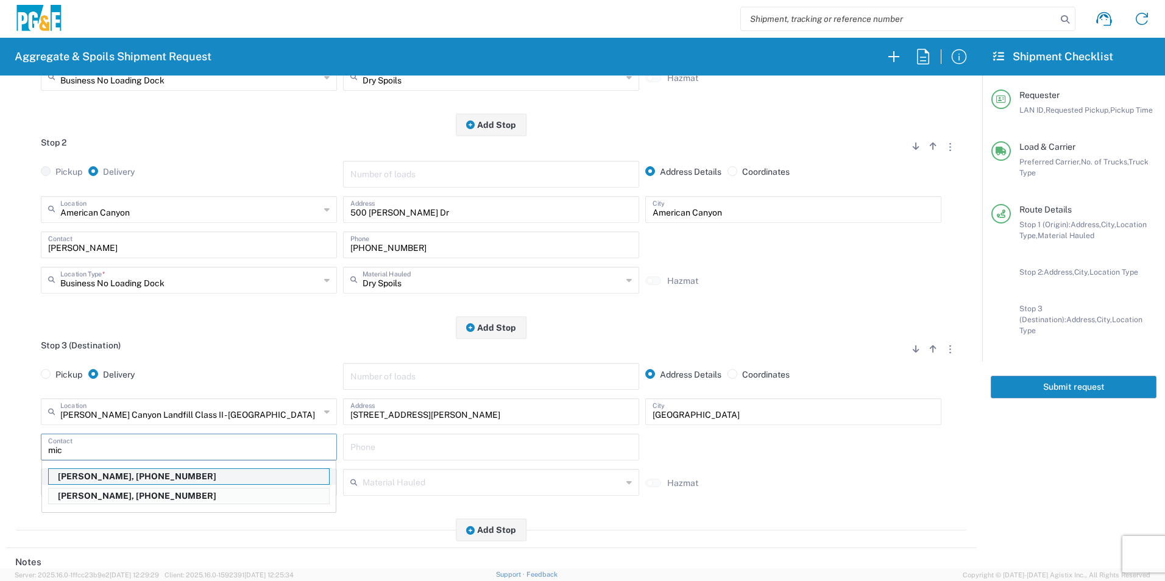
click at [98, 477] on p "[PERSON_NAME], [PHONE_NUMBER]" at bounding box center [189, 476] width 280 height 15
type input "[PERSON_NAME]"
type input "[PHONE_NUMBER]"
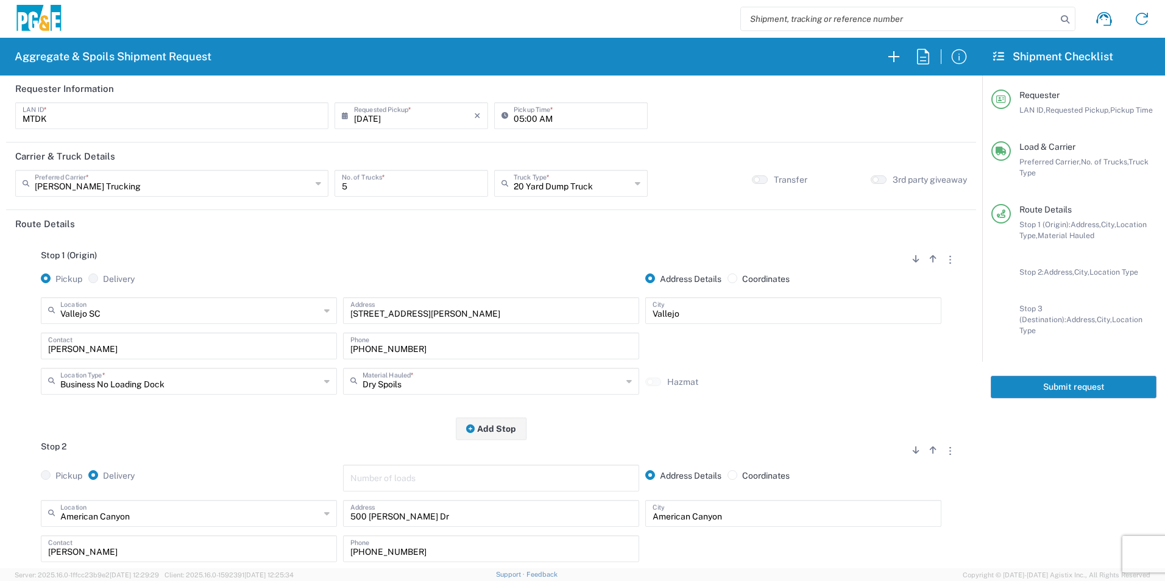
scroll to position [0, 0]
click at [1069, 378] on button "Submit request" at bounding box center [1074, 387] width 166 height 23
